Goal: Find specific fact: Find specific fact

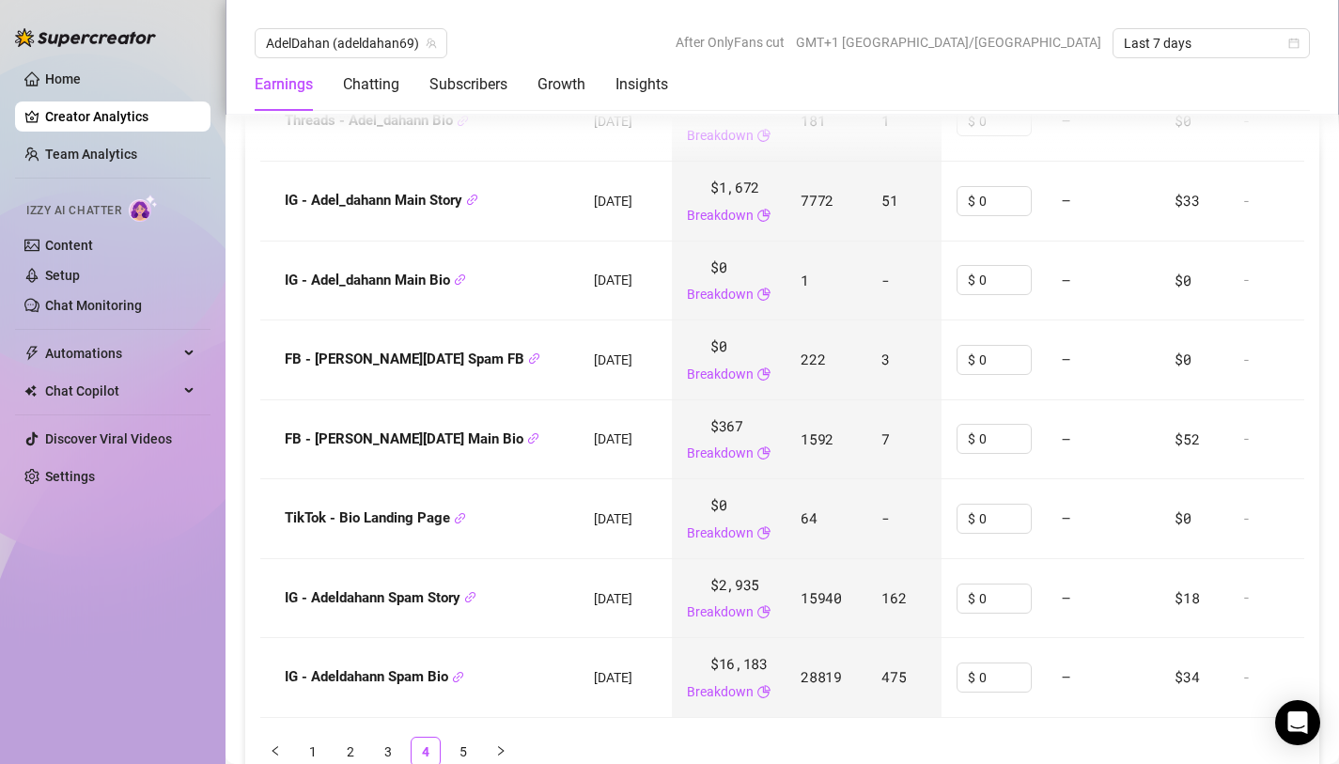
scroll to position [2728, 0]
drag, startPoint x: 731, startPoint y: 572, endPoint x: 796, endPoint y: 581, distance: 65.4
click at [796, 581] on td "15940" at bounding box center [826, 598] width 81 height 80
copy span "15940"
drag, startPoint x: 734, startPoint y: 649, endPoint x: 778, endPoint y: 649, distance: 44.2
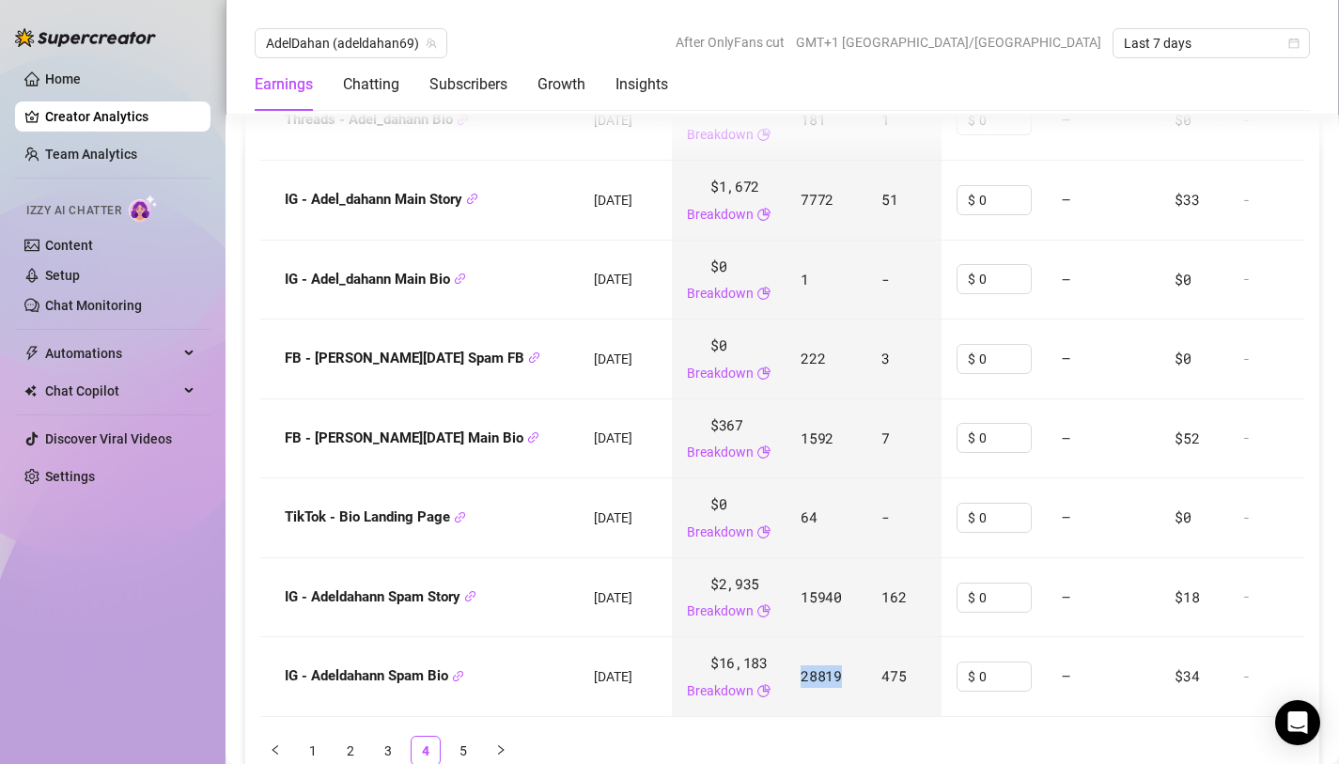
click at [786, 649] on td "28819" at bounding box center [826, 677] width 81 height 80
copy span "28819"
click at [461, 737] on link "5" at bounding box center [463, 751] width 28 height 28
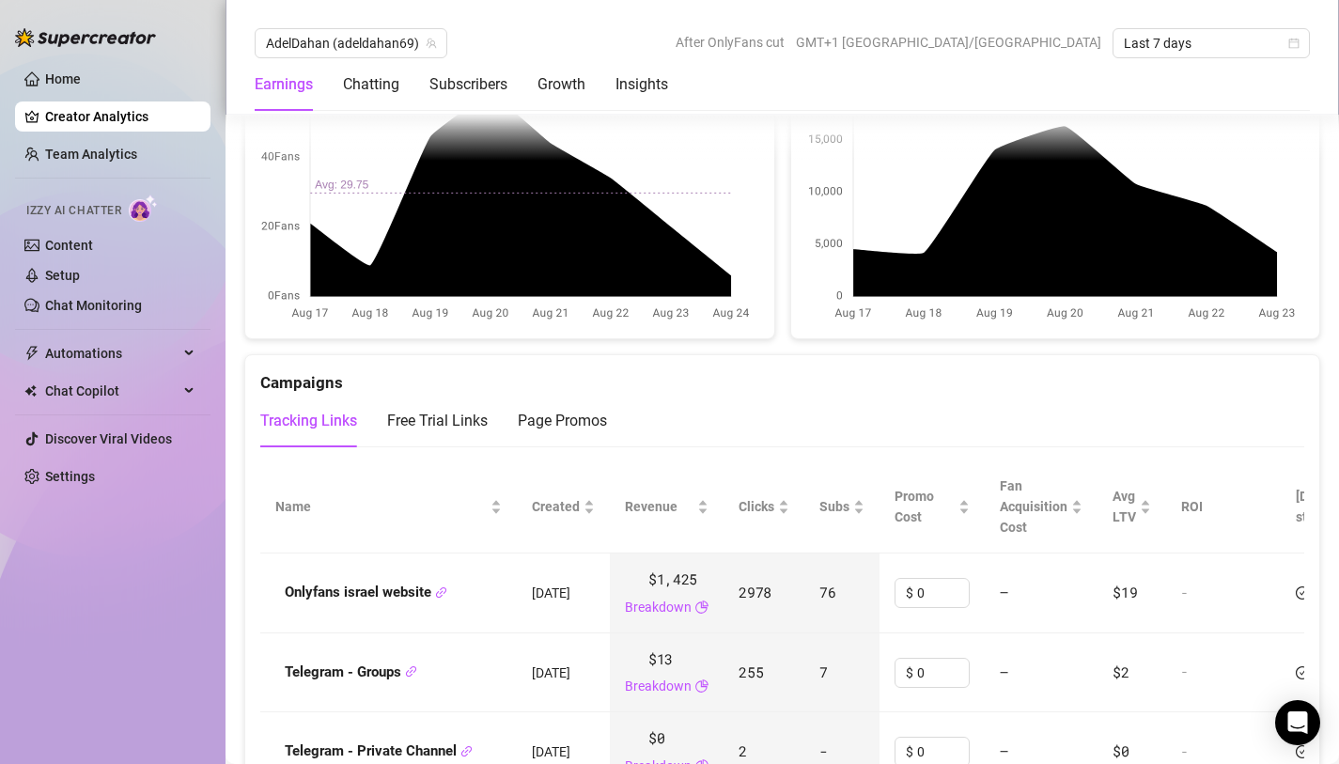
scroll to position [2100, 0]
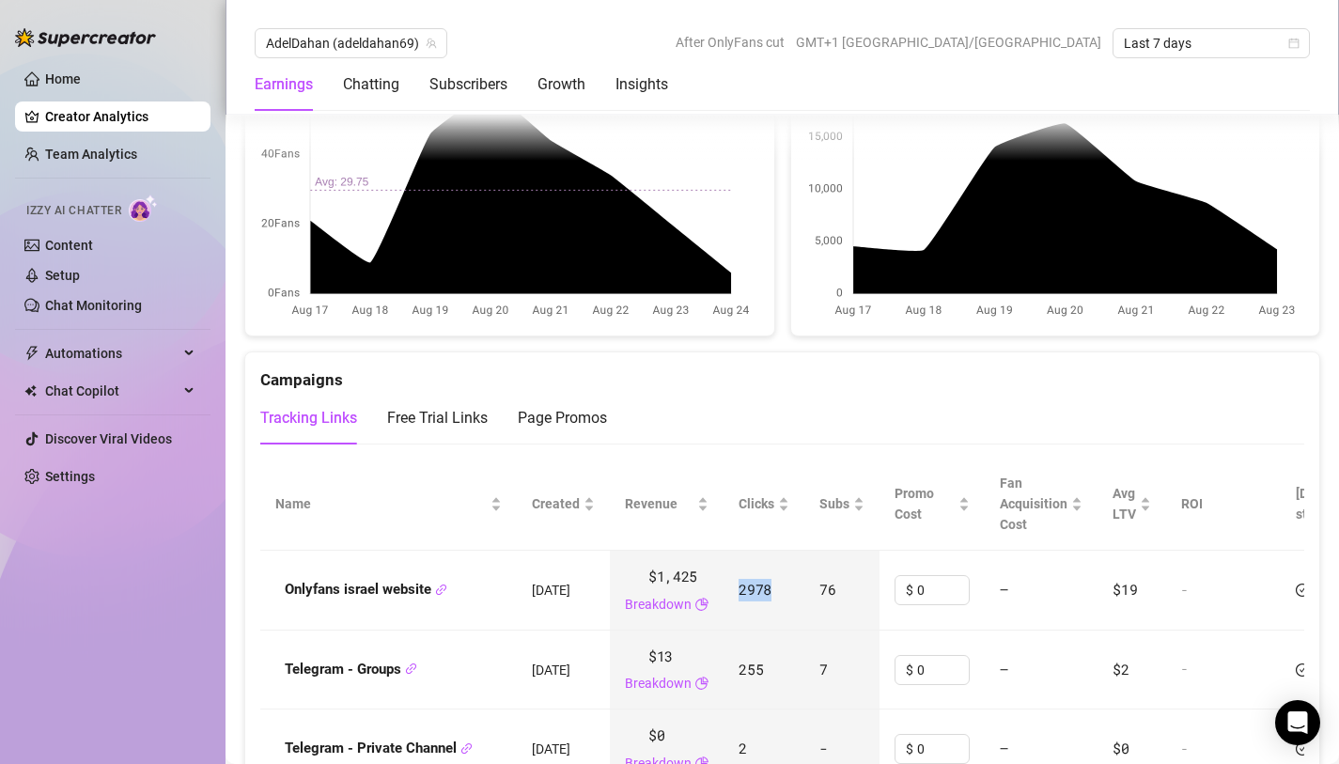
drag, startPoint x: 743, startPoint y: 560, endPoint x: 781, endPoint y: 569, distance: 38.5
click at [777, 565] on td "2978" at bounding box center [764, 591] width 81 height 80
copy span "2978"
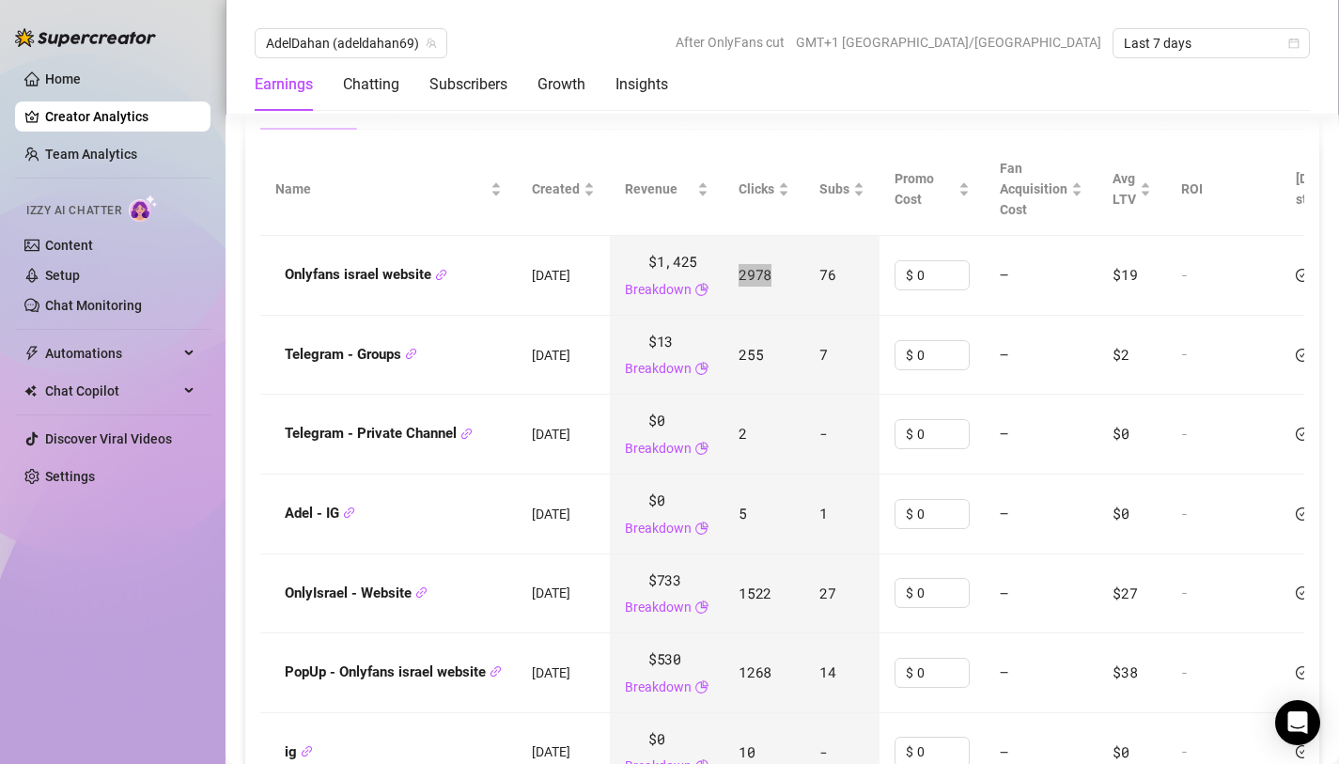
scroll to position [2430, 0]
